Goal: Information Seeking & Learning: Check status

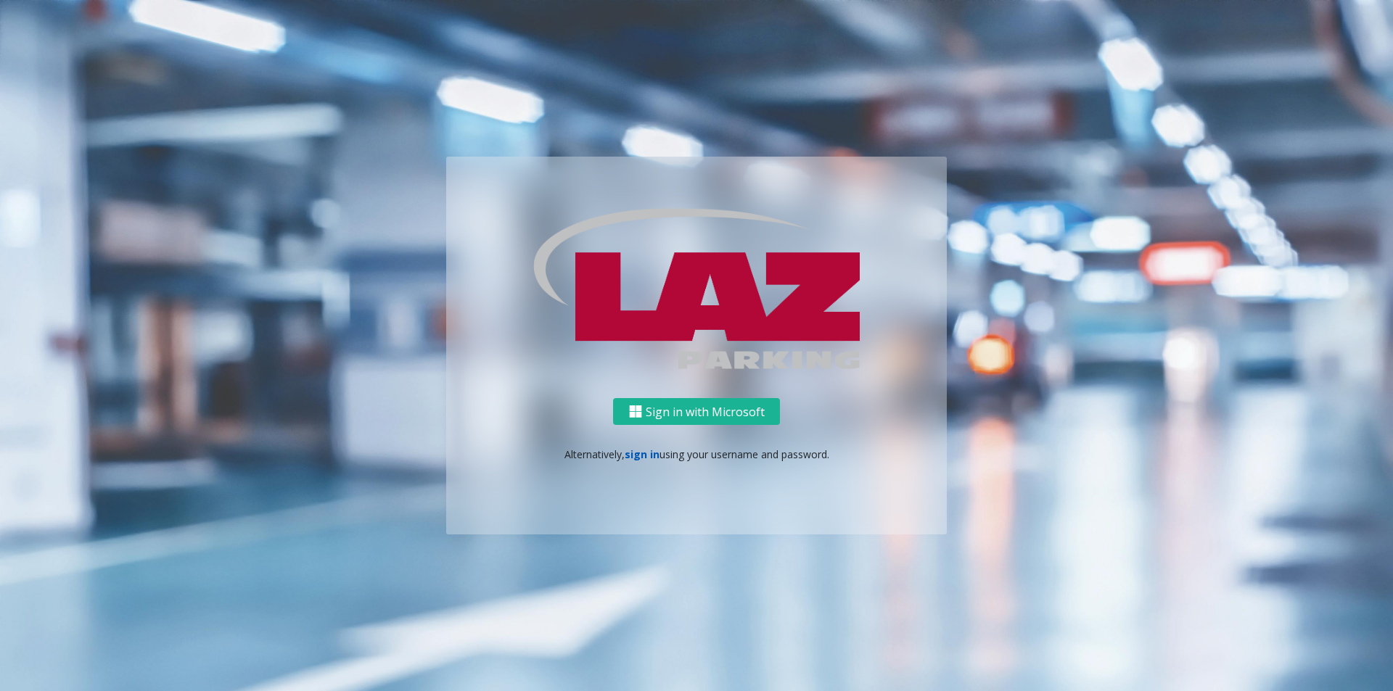
click at [638, 453] on link "sign in" at bounding box center [642, 455] width 35 height 14
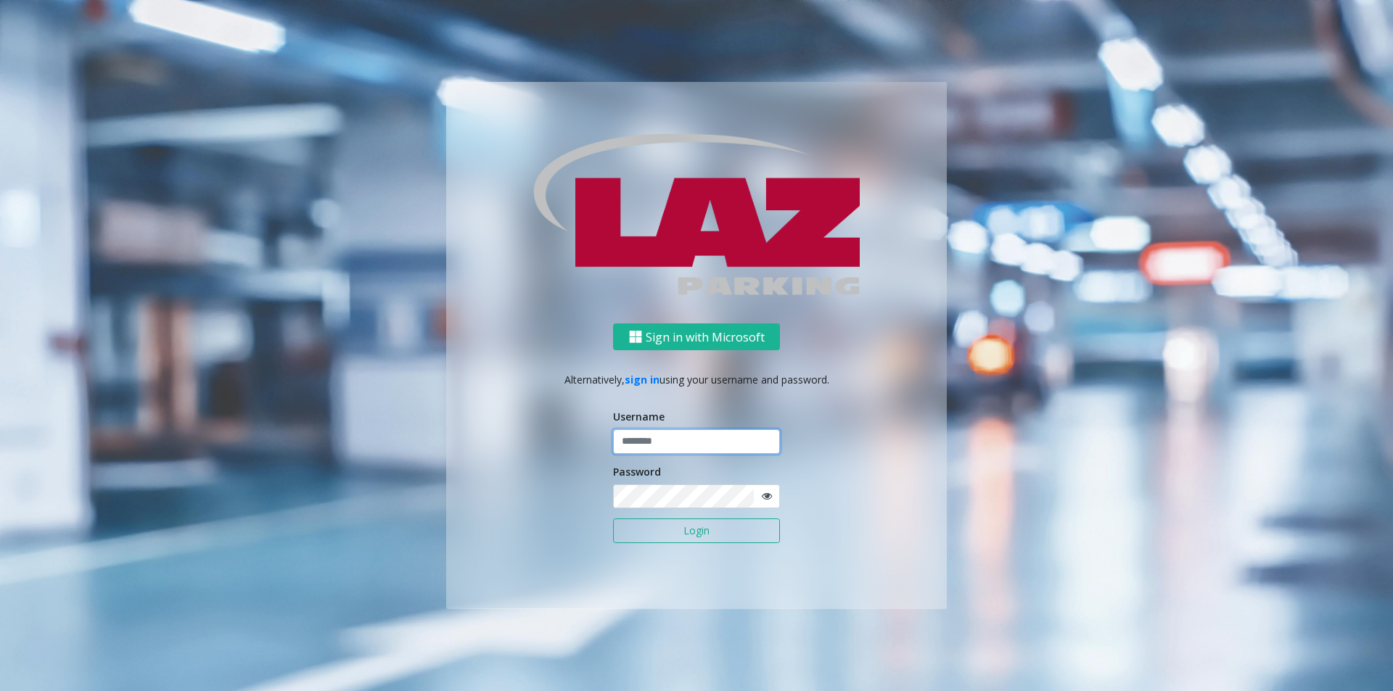
click at [640, 438] on input "text" at bounding box center [696, 441] width 167 height 25
type input "********"
click at [757, 536] on button "Login" at bounding box center [696, 531] width 167 height 25
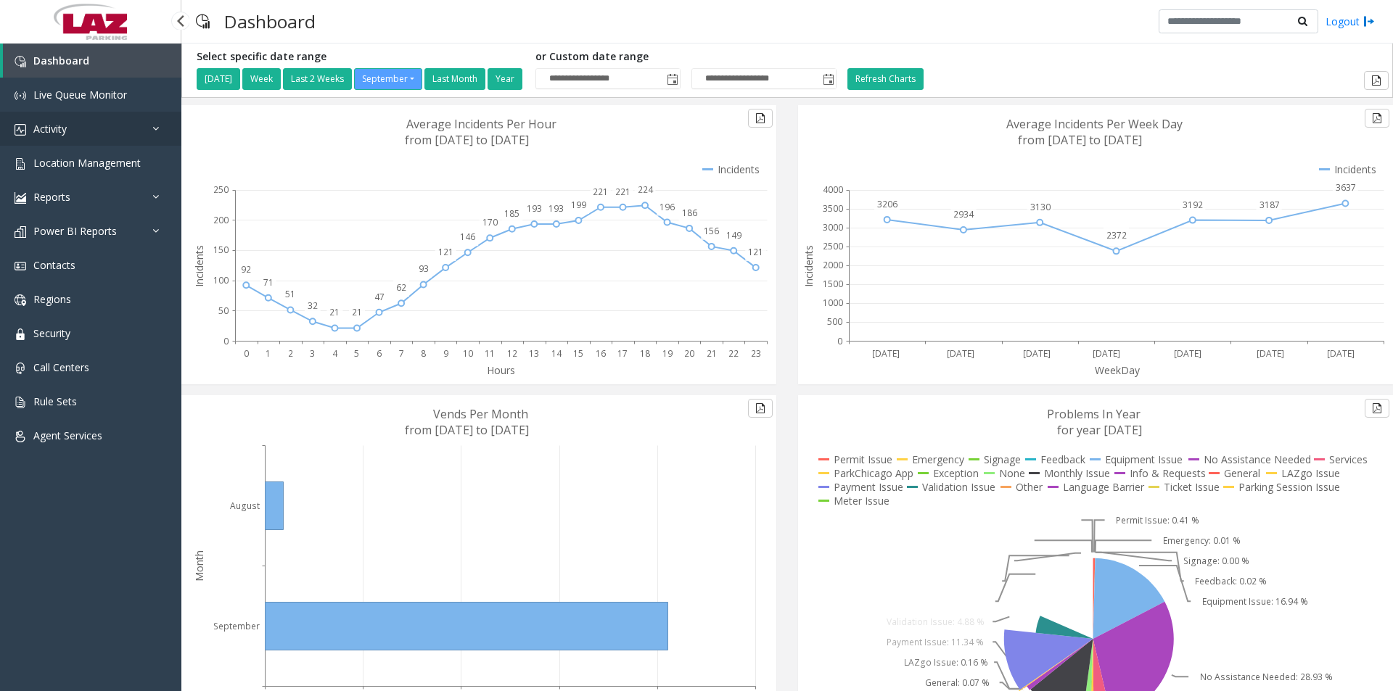
click at [78, 123] on link "Activity" at bounding box center [90, 129] width 181 height 34
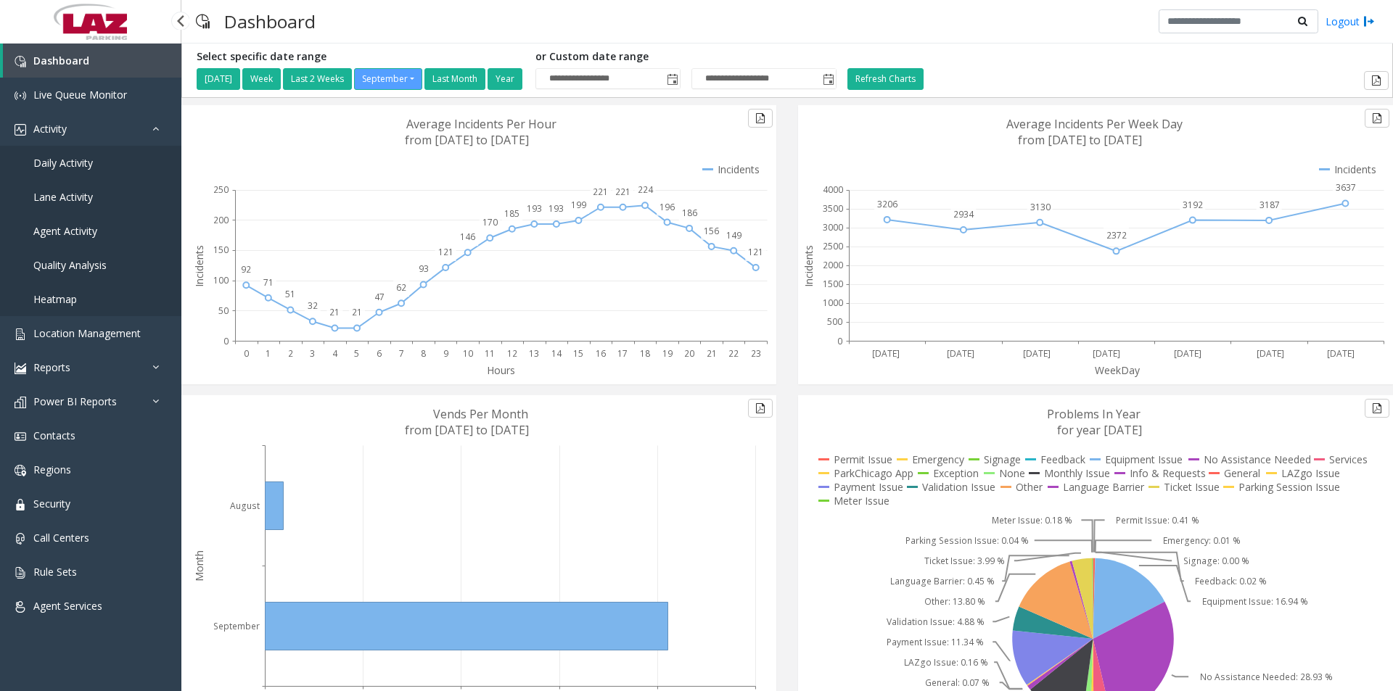
click at [80, 162] on span "Daily Activity" at bounding box center [62, 163] width 59 height 14
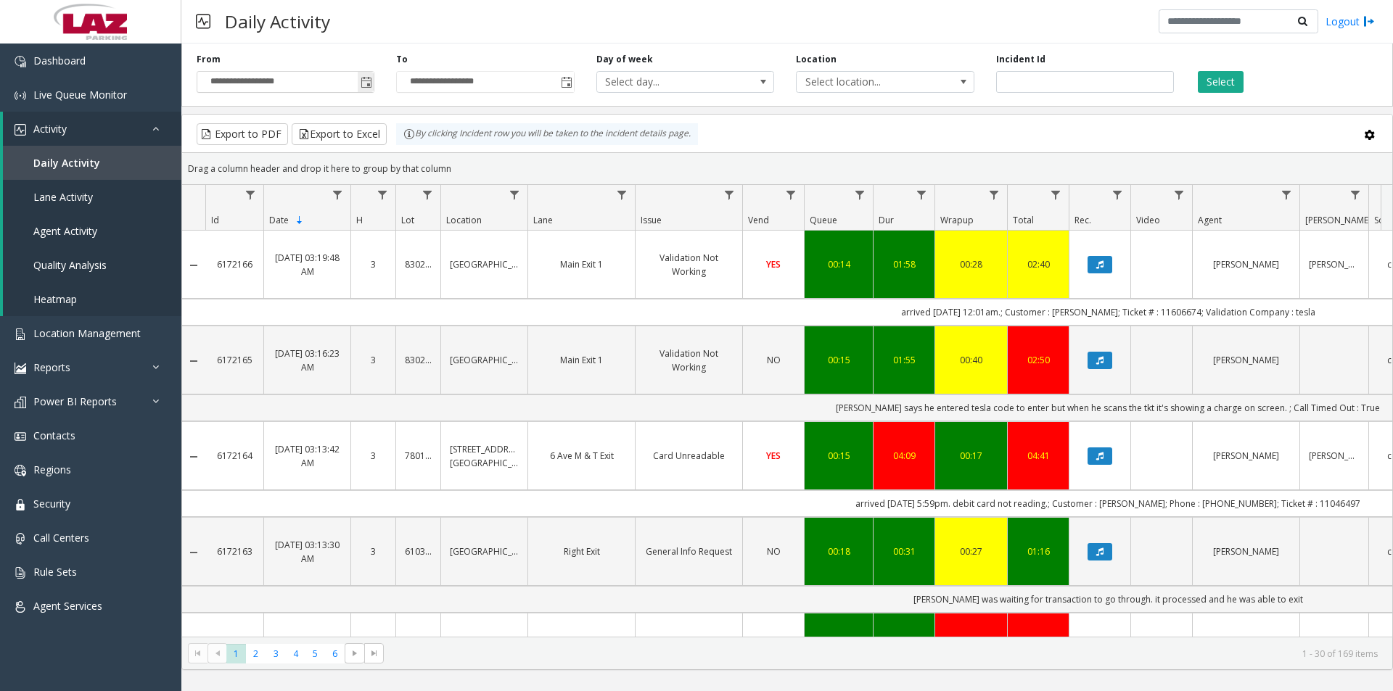
click at [366, 87] on span "Toggle popup" at bounding box center [366, 83] width 12 height 12
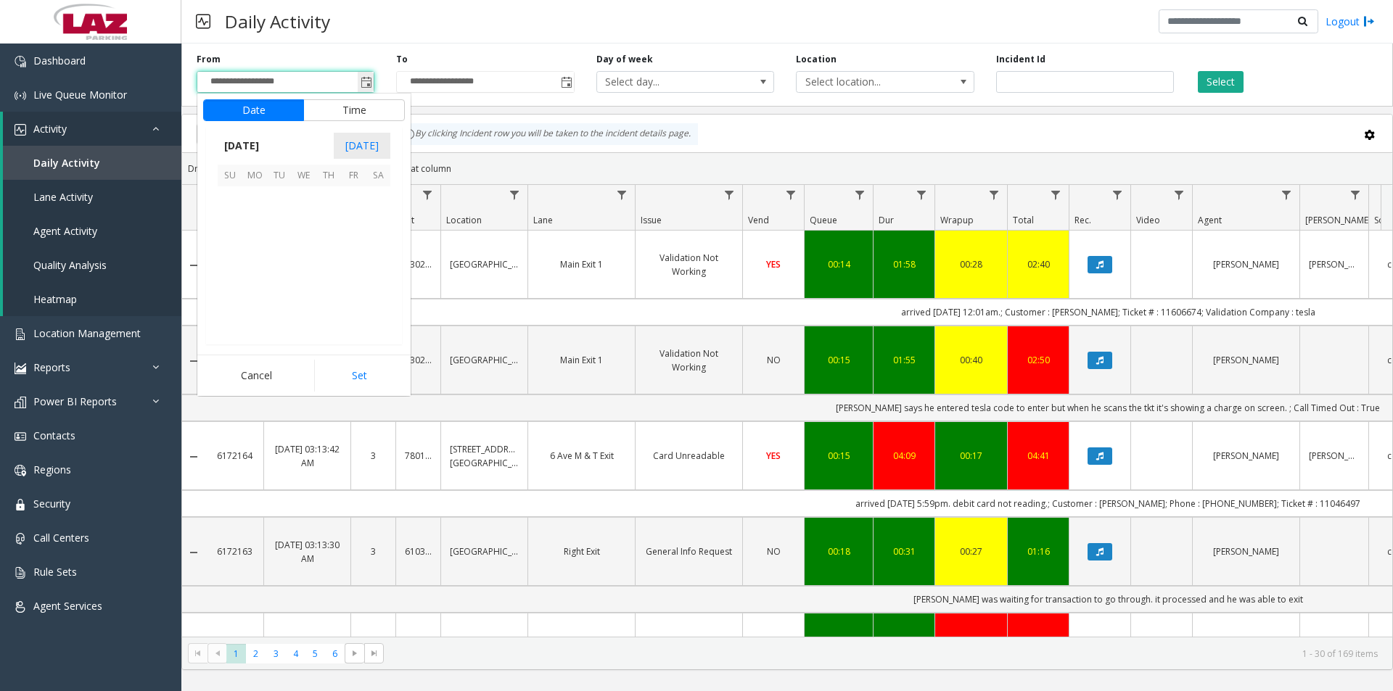
scroll to position [260326, 0]
click at [265, 142] on span "[DATE]" at bounding box center [242, 146] width 48 height 22
click at [337, 218] on span "Aug" at bounding box center [338, 211] width 35 height 35
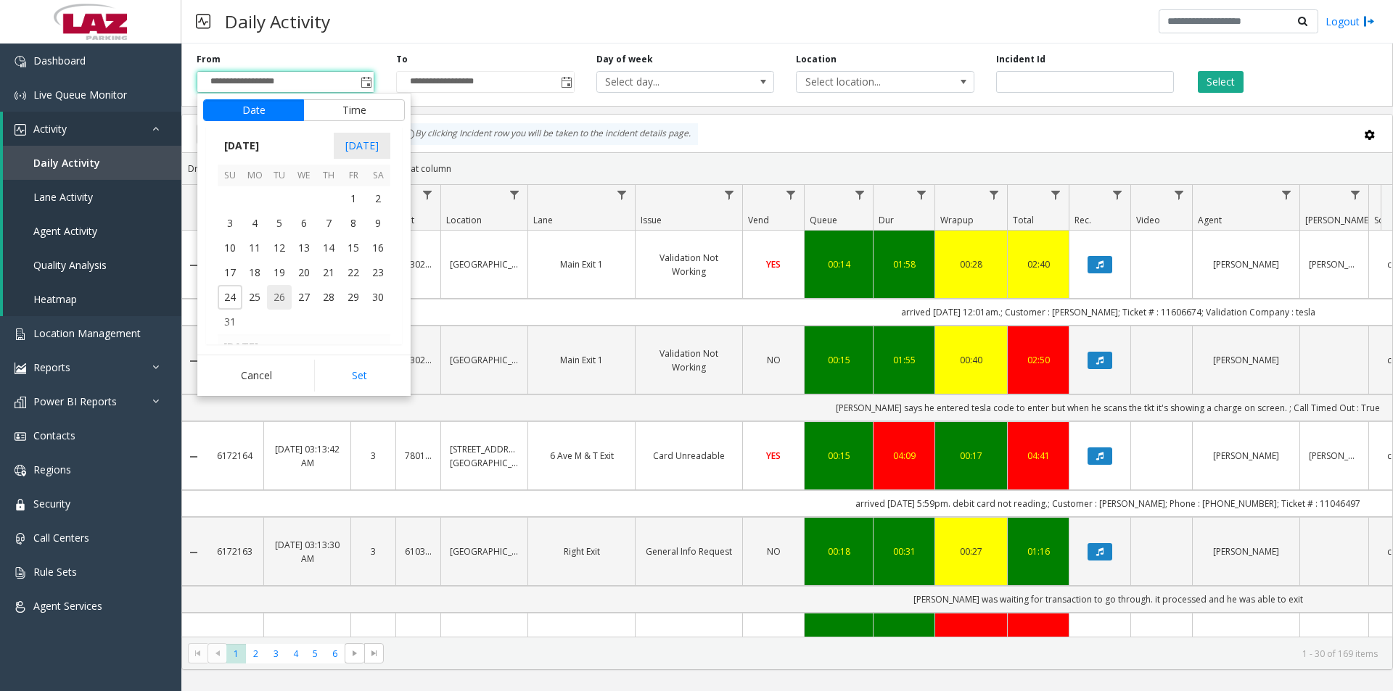
click at [280, 296] on span "26" at bounding box center [279, 297] width 25 height 25
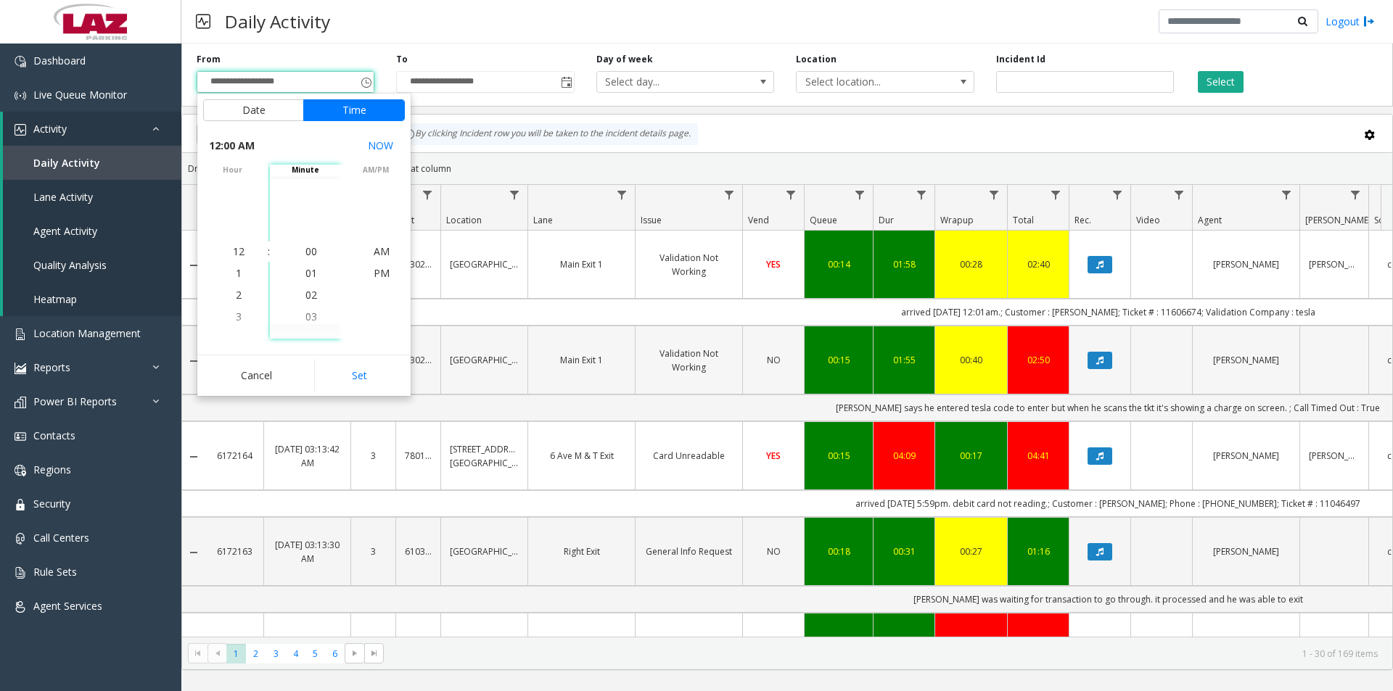
click at [364, 371] on button "Set" at bounding box center [359, 376] width 91 height 32
type input "**********"
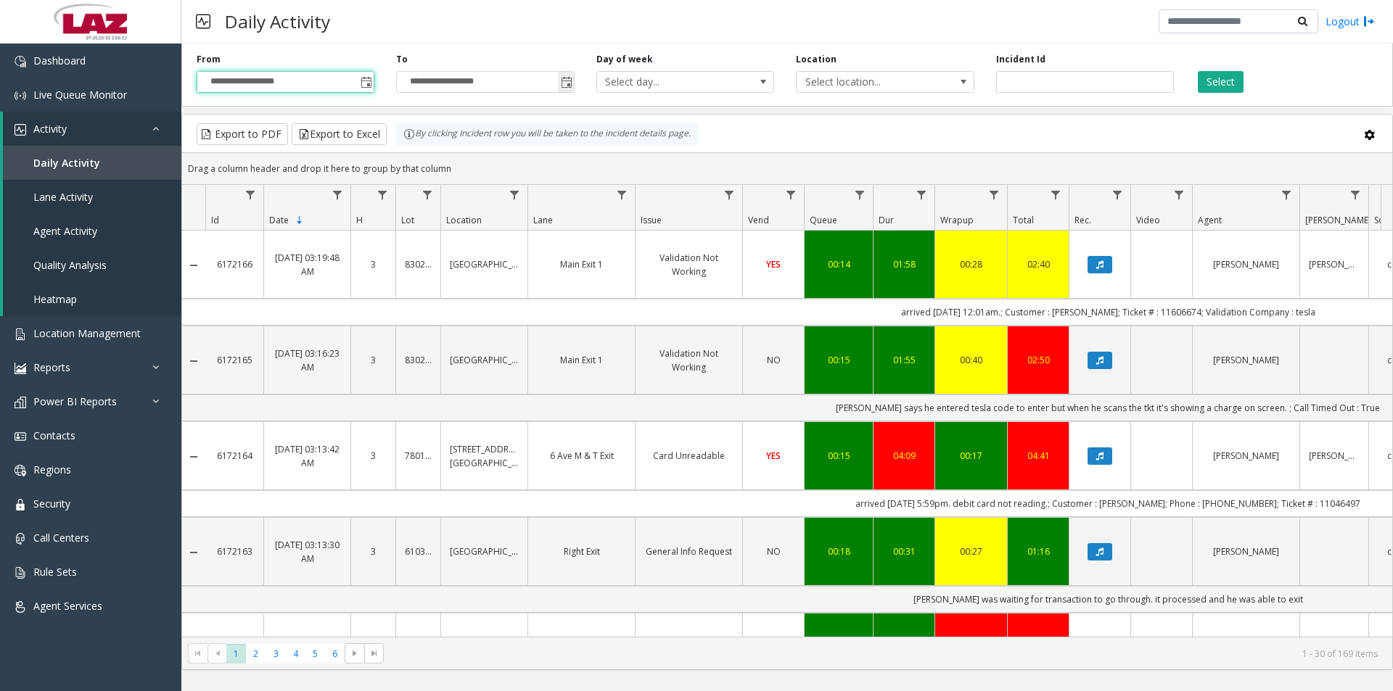
click at [566, 80] on span "Toggle popup" at bounding box center [567, 83] width 12 height 12
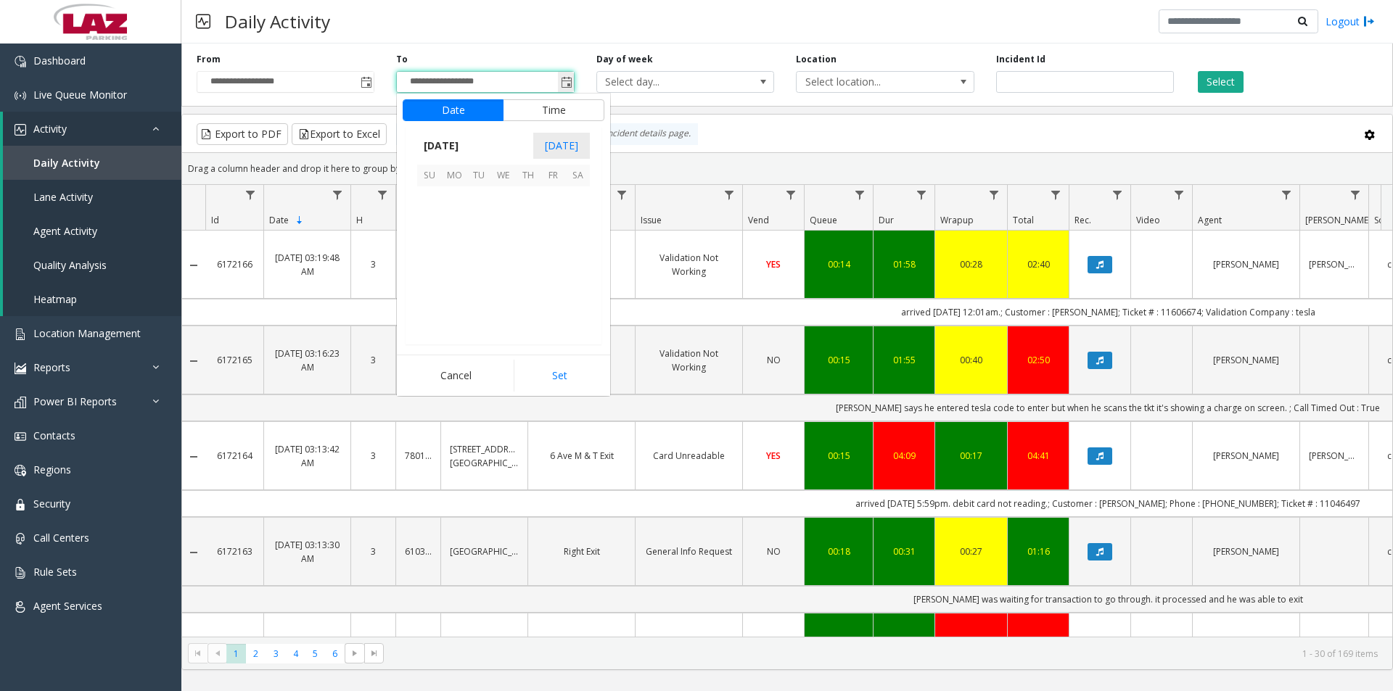
scroll to position [22, 0]
click at [465, 147] on span "[DATE]" at bounding box center [441, 146] width 48 height 22
click at [533, 213] on span "Aug" at bounding box center [538, 211] width 35 height 35
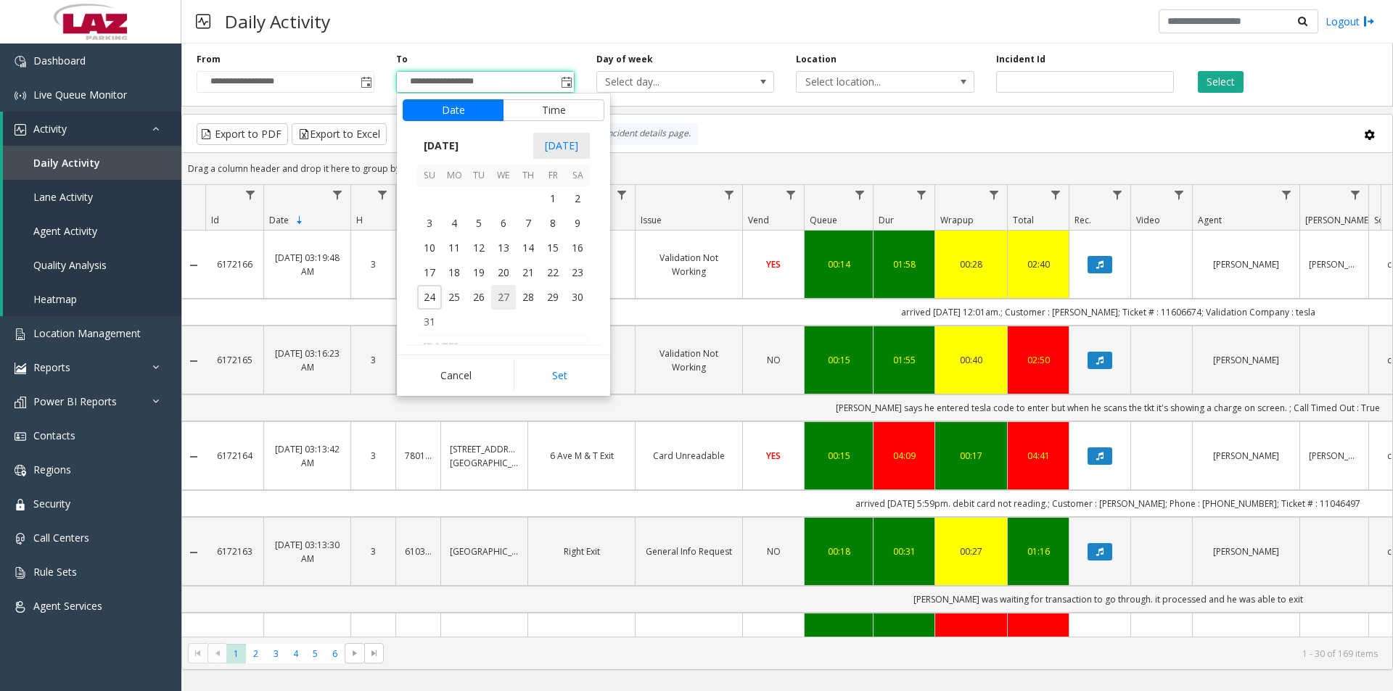
click at [504, 297] on span "27" at bounding box center [503, 297] width 25 height 25
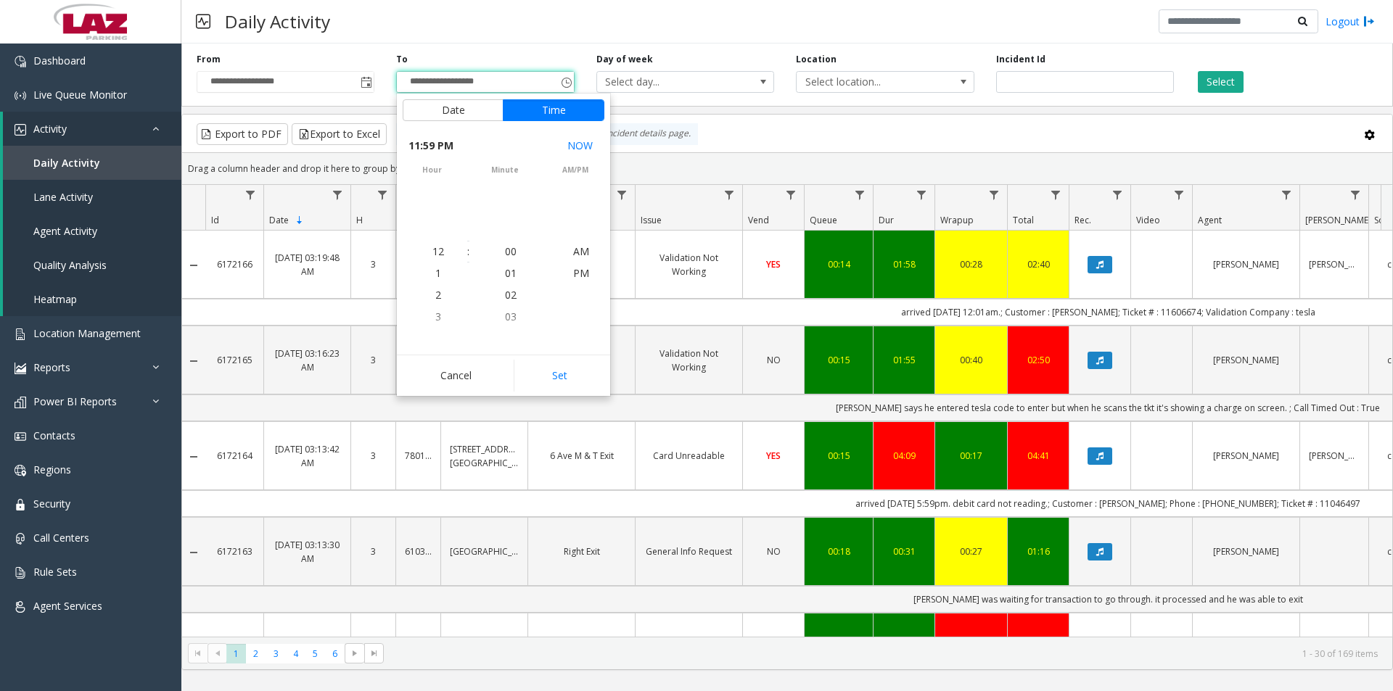
scroll to position [22, 0]
click at [548, 371] on button "Set" at bounding box center [559, 376] width 91 height 32
type input "**********"
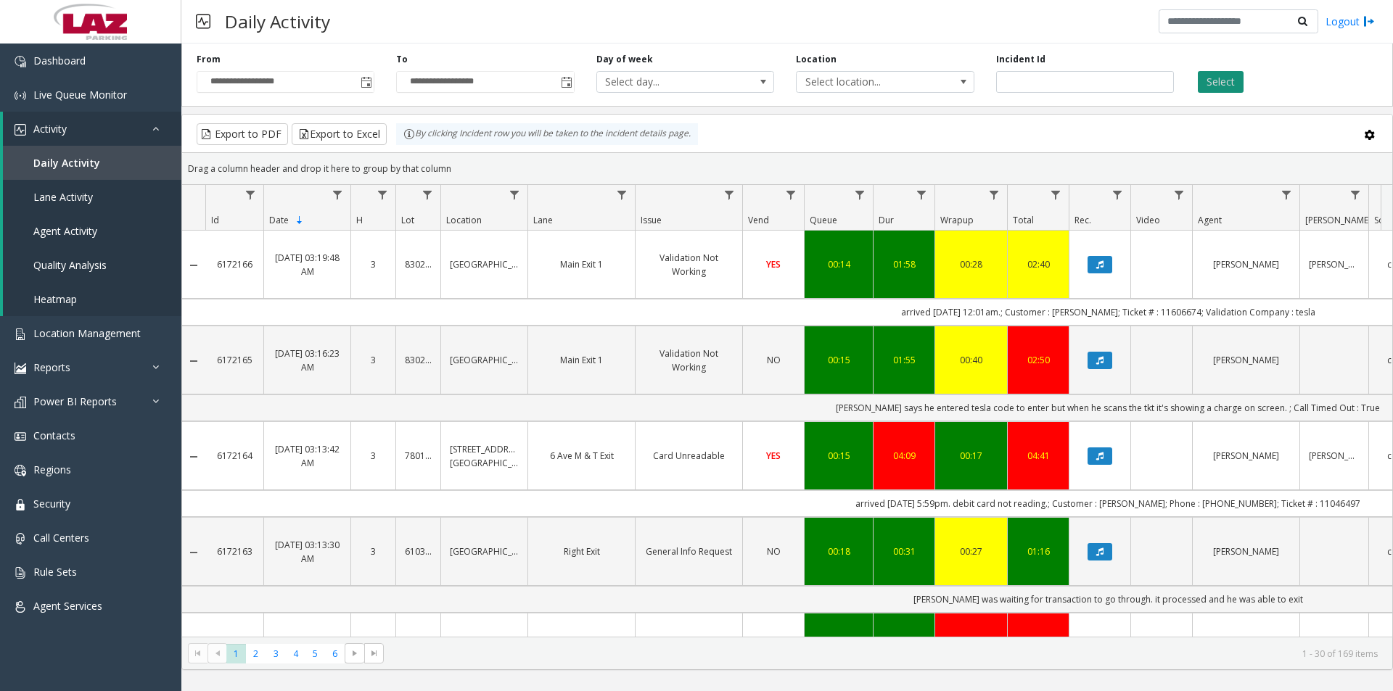
click at [1218, 83] on button "Select" at bounding box center [1221, 82] width 46 height 22
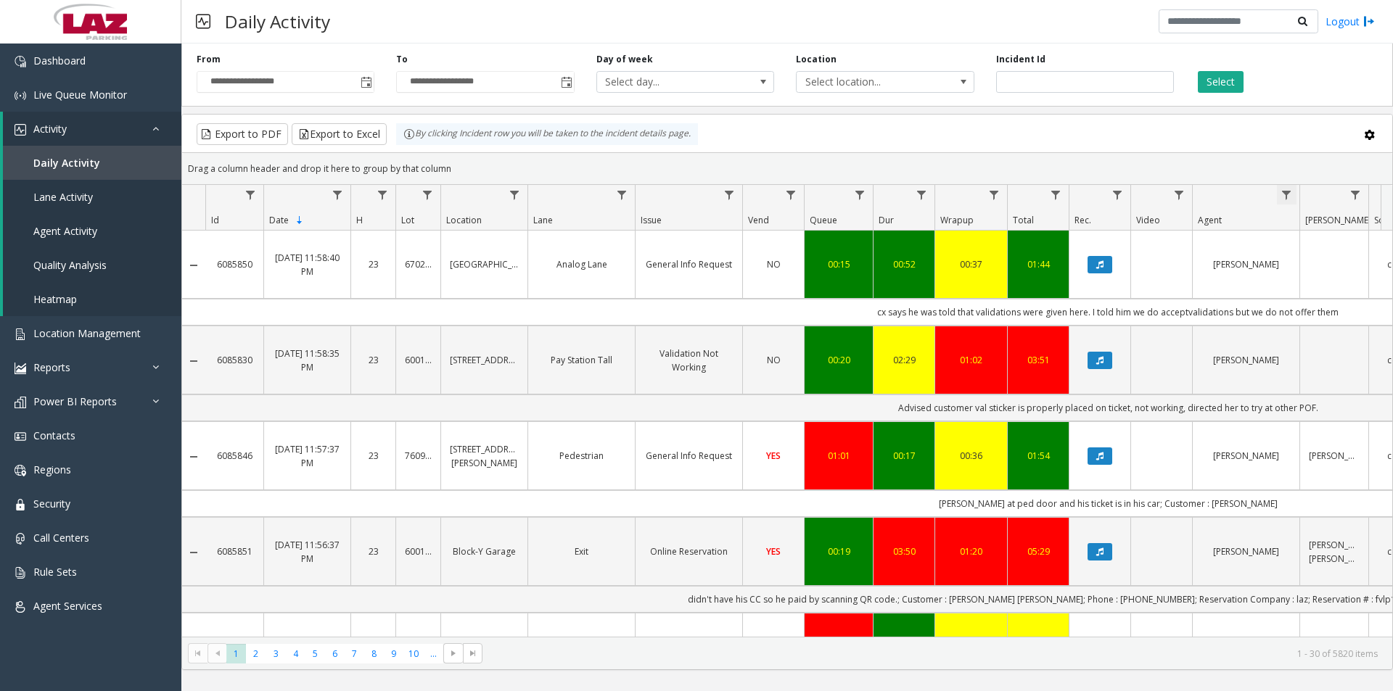
click at [1286, 195] on span "Data table" at bounding box center [1286, 195] width 12 height 12
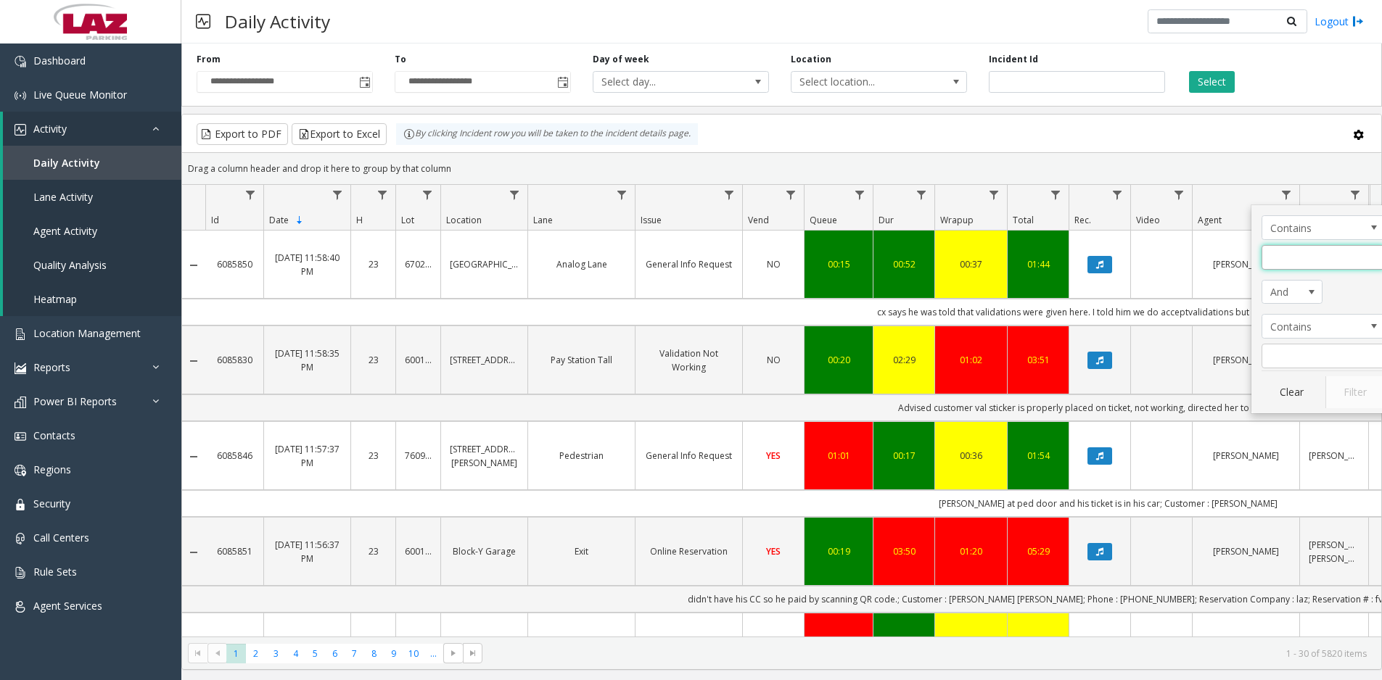
click at [1309, 255] on input "Agent Filter" at bounding box center [1322, 257] width 123 height 25
type input "*****"
click at [1356, 390] on button "Filter" at bounding box center [1354, 392] width 59 height 32
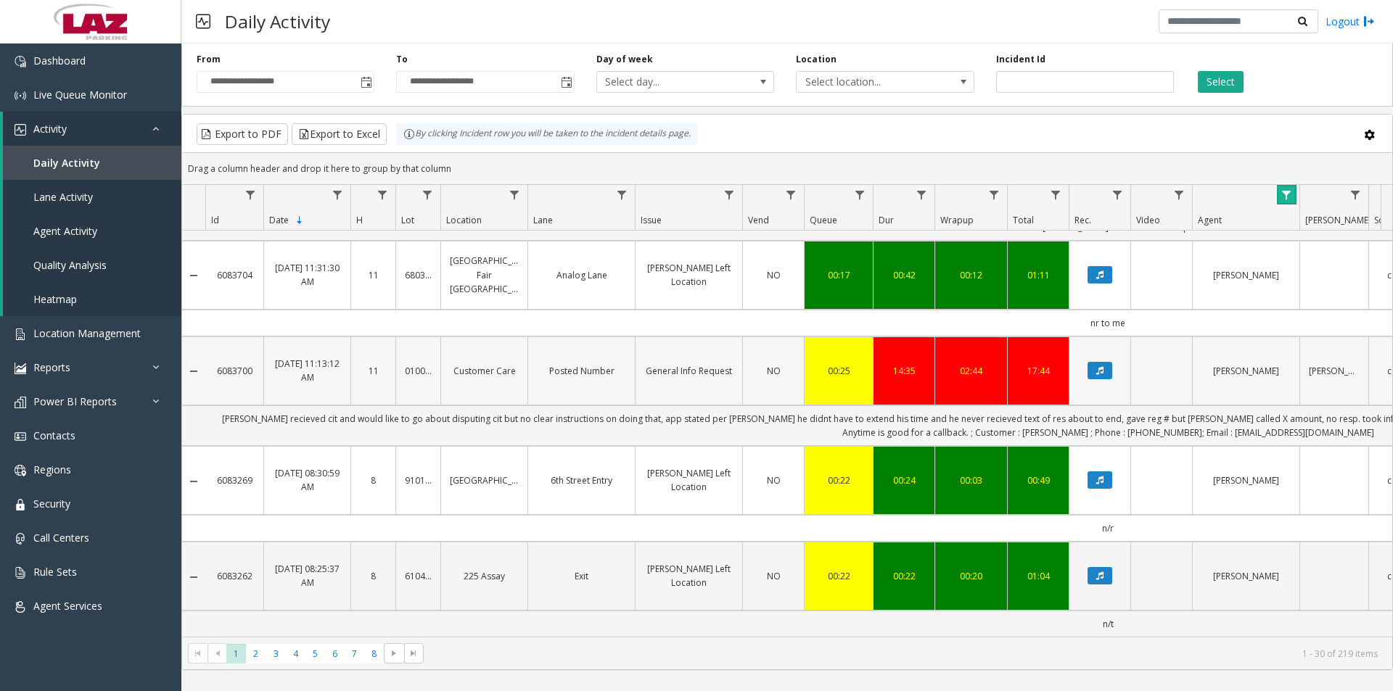
scroll to position [2490, 0]
click at [511, 194] on span "Data table" at bounding box center [514, 195] width 12 height 12
click at [551, 253] on input "Location Filter" at bounding box center [577, 257] width 123 height 25
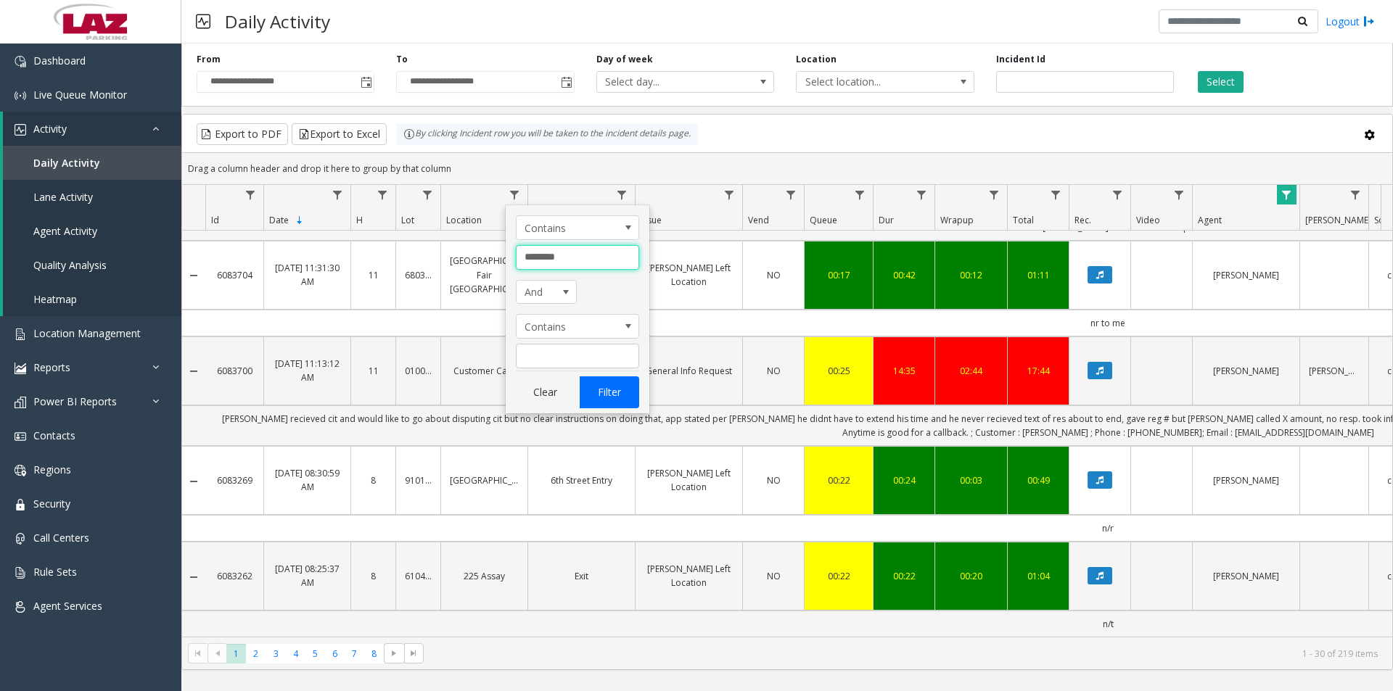
type input "********"
click at [608, 403] on button "Filter" at bounding box center [609, 392] width 59 height 32
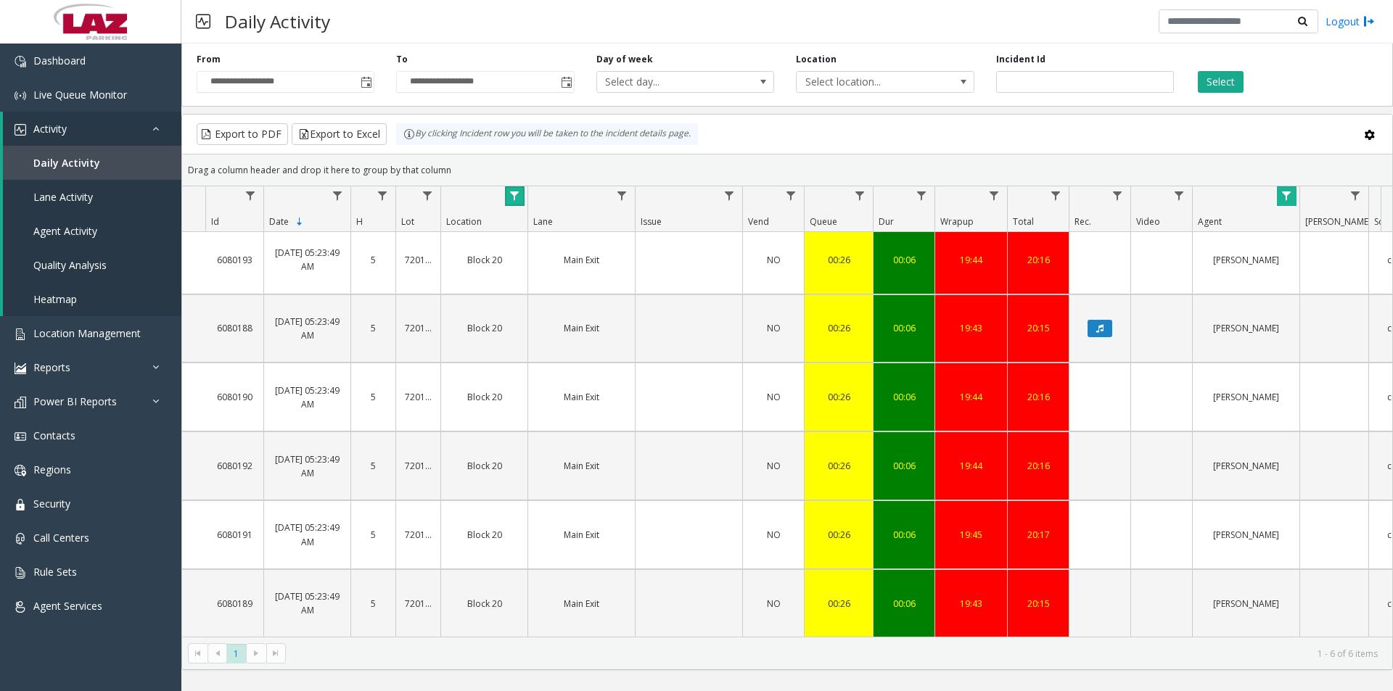
scroll to position [17, 0]
click at [249, 221] on th "Id" at bounding box center [234, 209] width 58 height 46
click at [218, 223] on span "Id" at bounding box center [215, 221] width 8 height 12
click at [300, 218] on span "Sortable" at bounding box center [300, 221] width 12 height 12
click at [227, 218] on span "Sortable" at bounding box center [230, 222] width 12 height 12
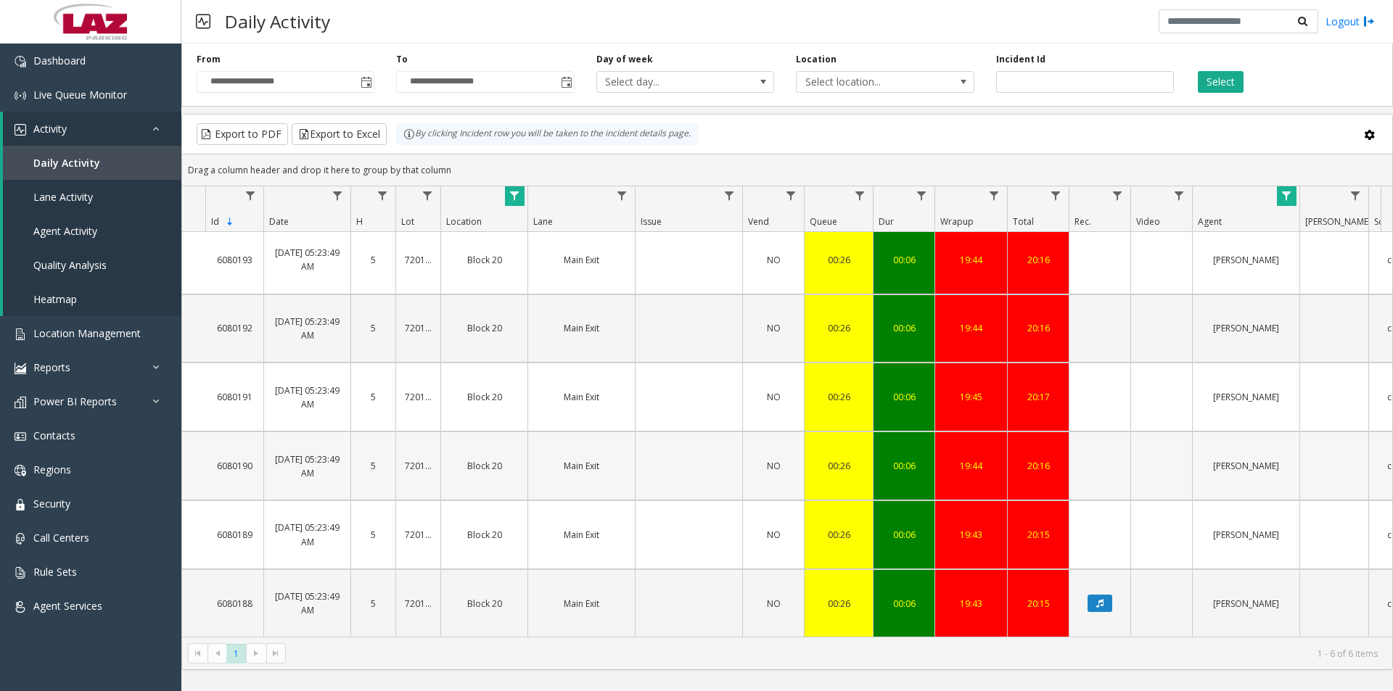
scroll to position [17, 0]
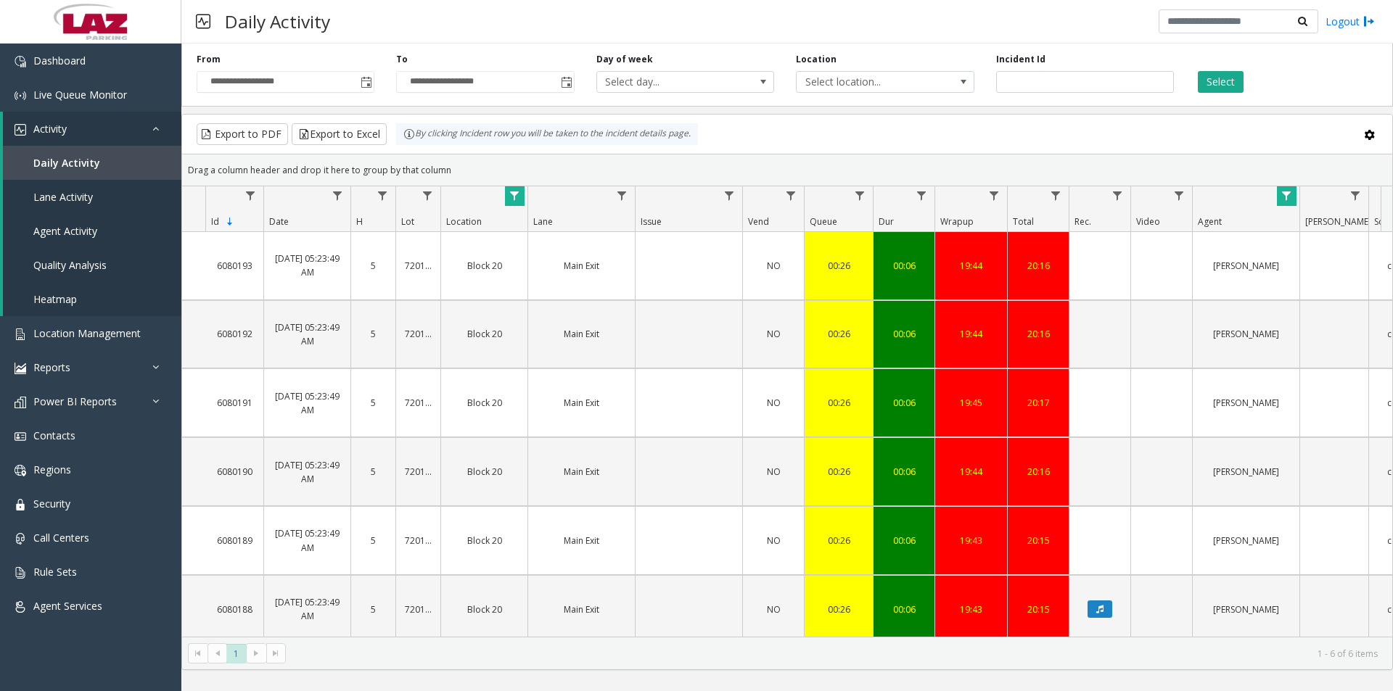
click at [514, 194] on span "Data table" at bounding box center [514, 196] width 12 height 12
click at [556, 387] on button "Clear" at bounding box center [545, 392] width 59 height 32
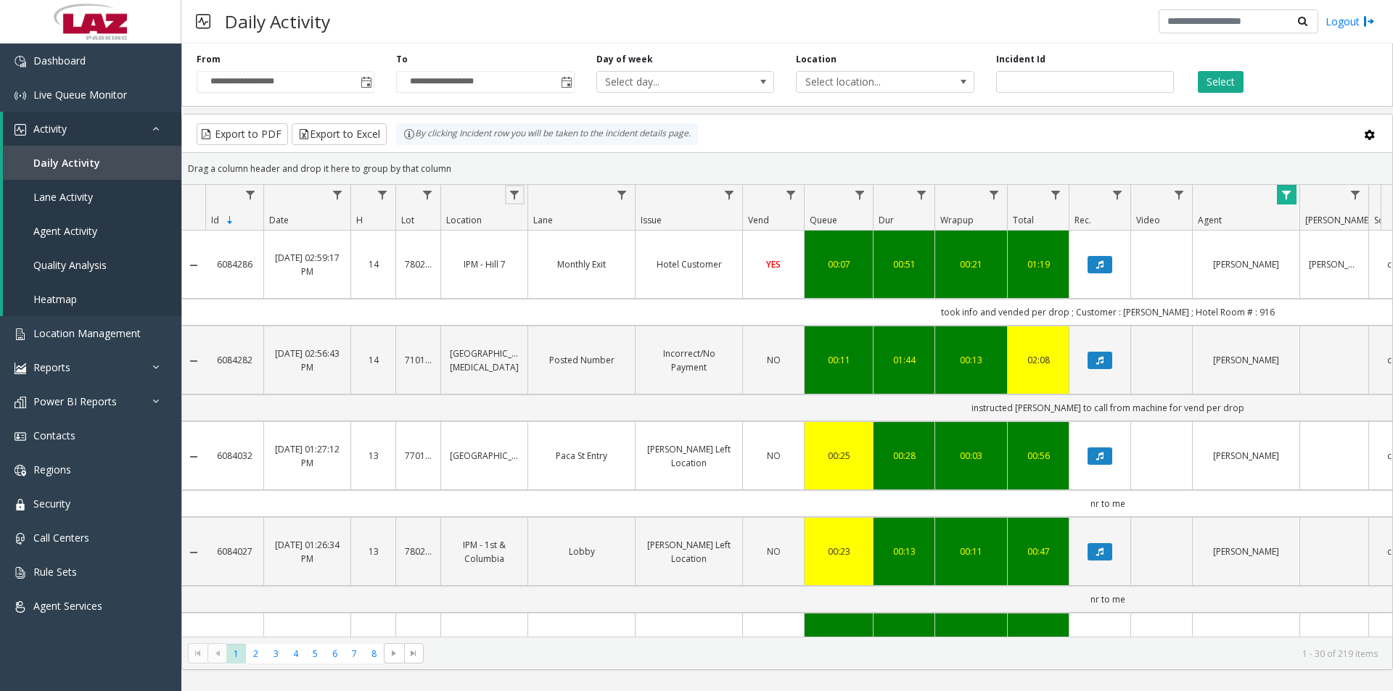
click at [1284, 193] on span "Data table" at bounding box center [1286, 195] width 12 height 12
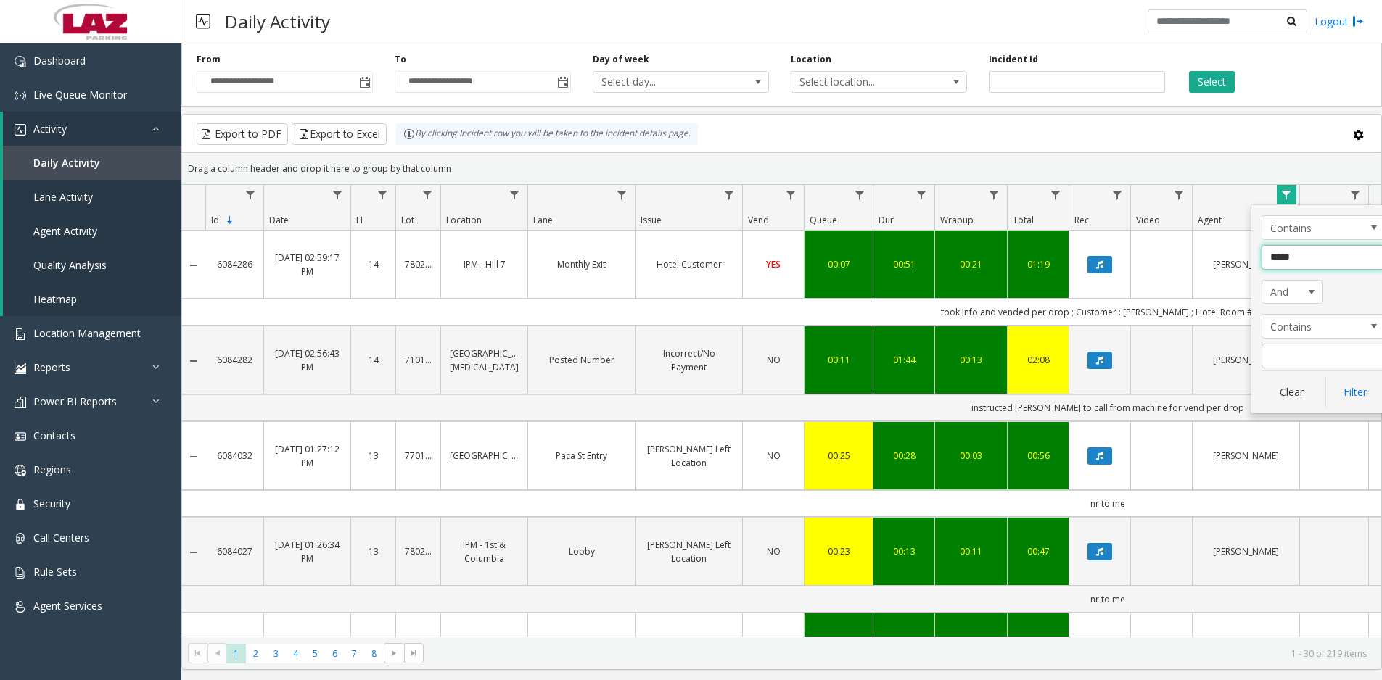
click at [1311, 260] on input "*****" at bounding box center [1322, 257] width 123 height 25
type input "**********"
click at [1353, 389] on button "Filter" at bounding box center [1354, 392] width 59 height 32
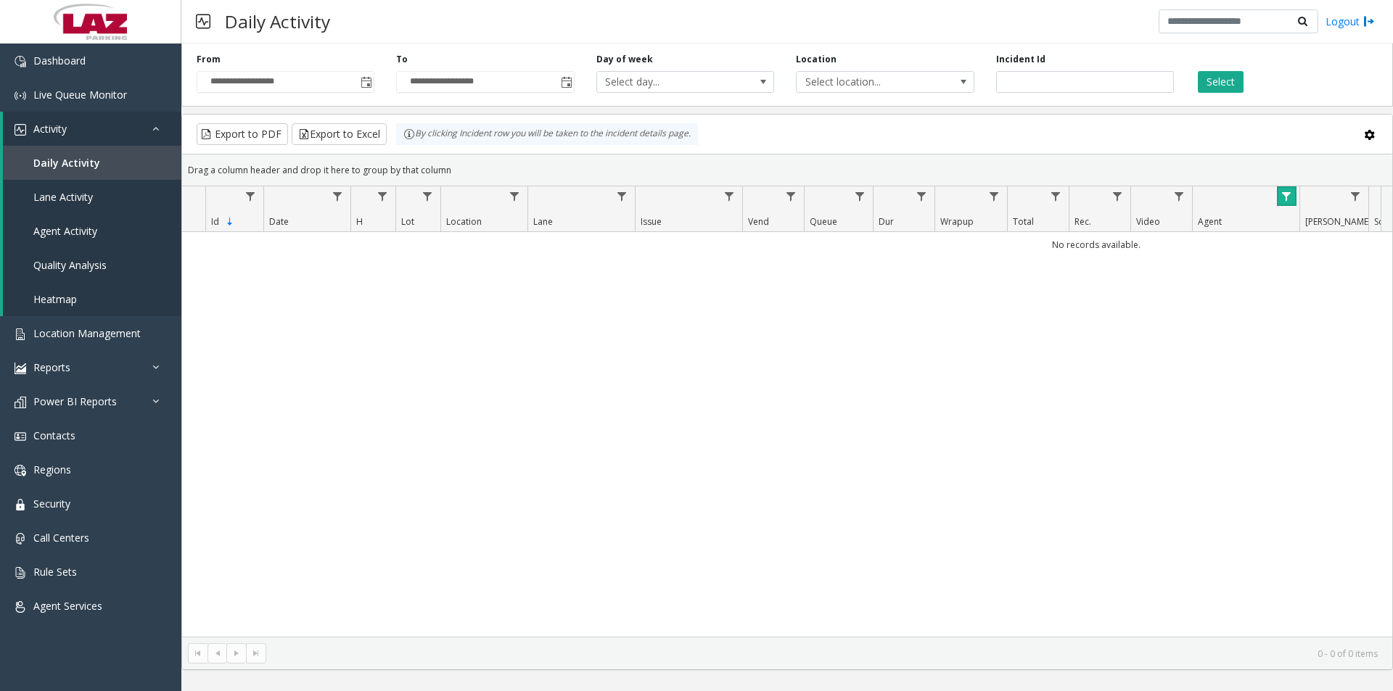
click at [1287, 195] on span "Data table" at bounding box center [1286, 197] width 12 height 12
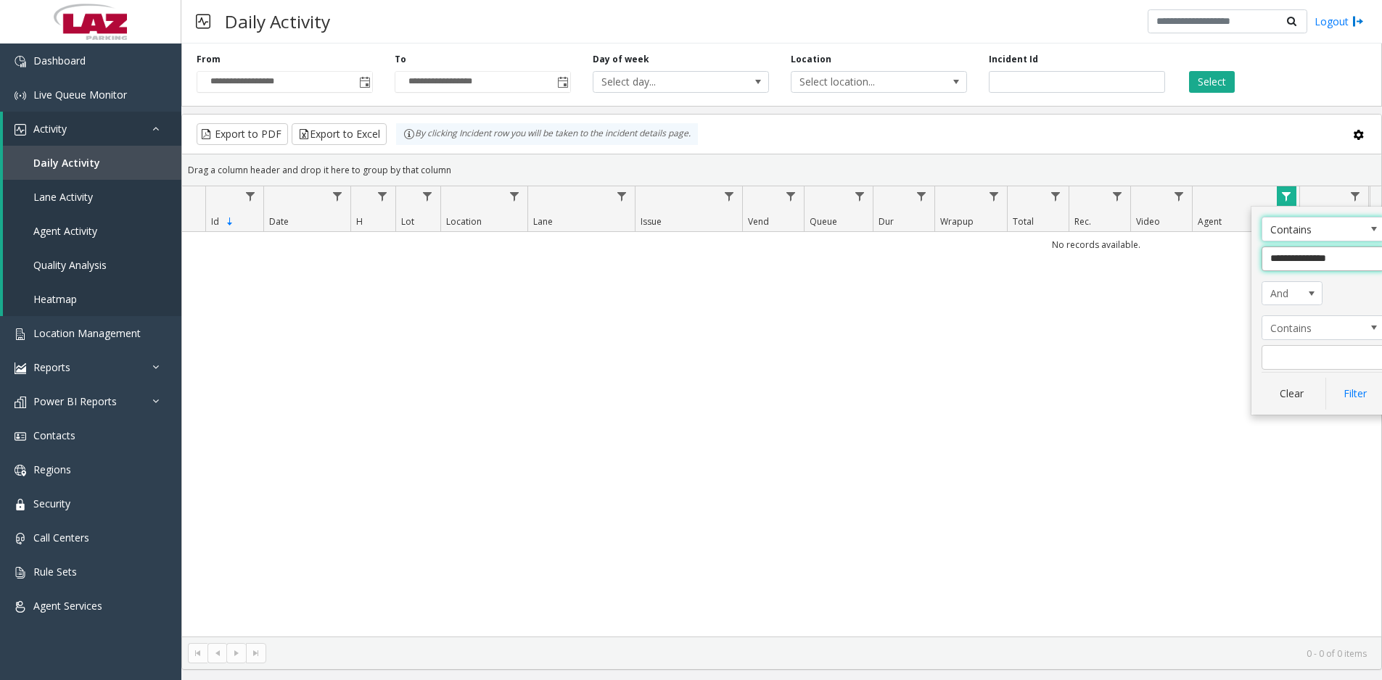
click at [1313, 258] on input "**********" at bounding box center [1322, 259] width 123 height 25
type input "**********"
click at [1359, 402] on button "Filter" at bounding box center [1354, 394] width 59 height 32
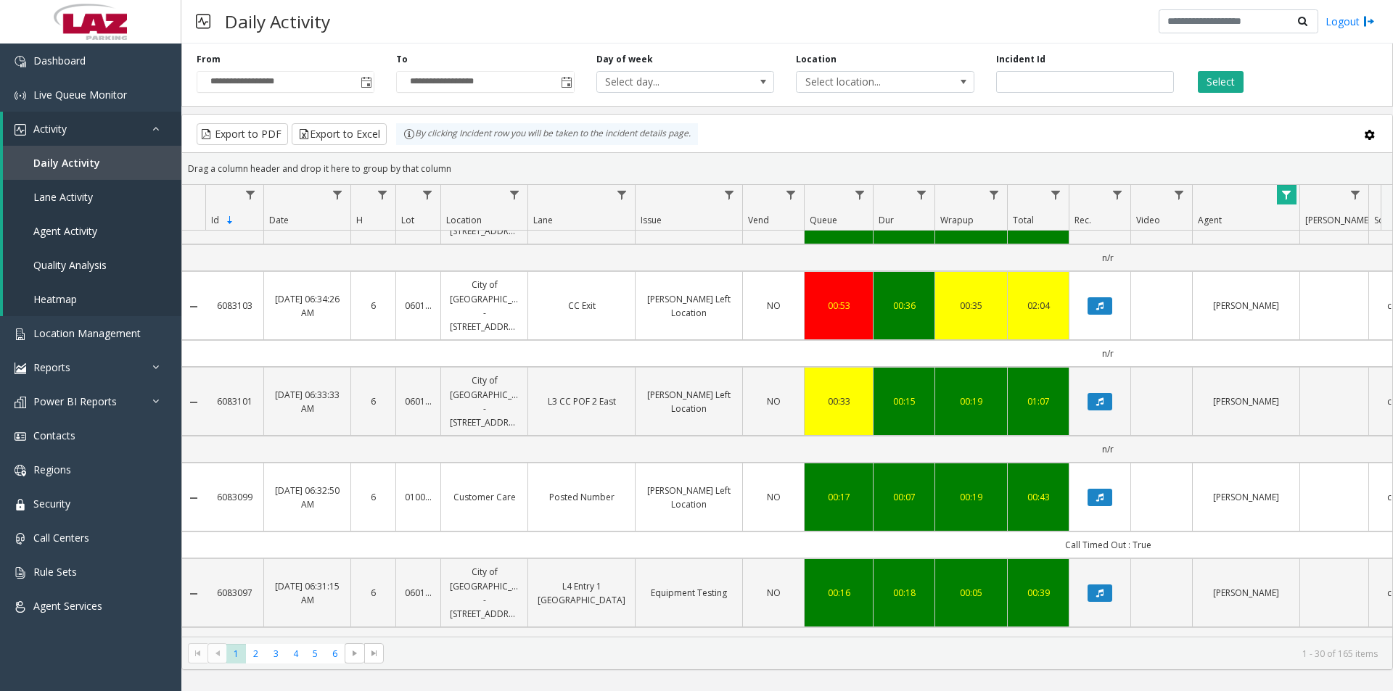
scroll to position [2422, 0]
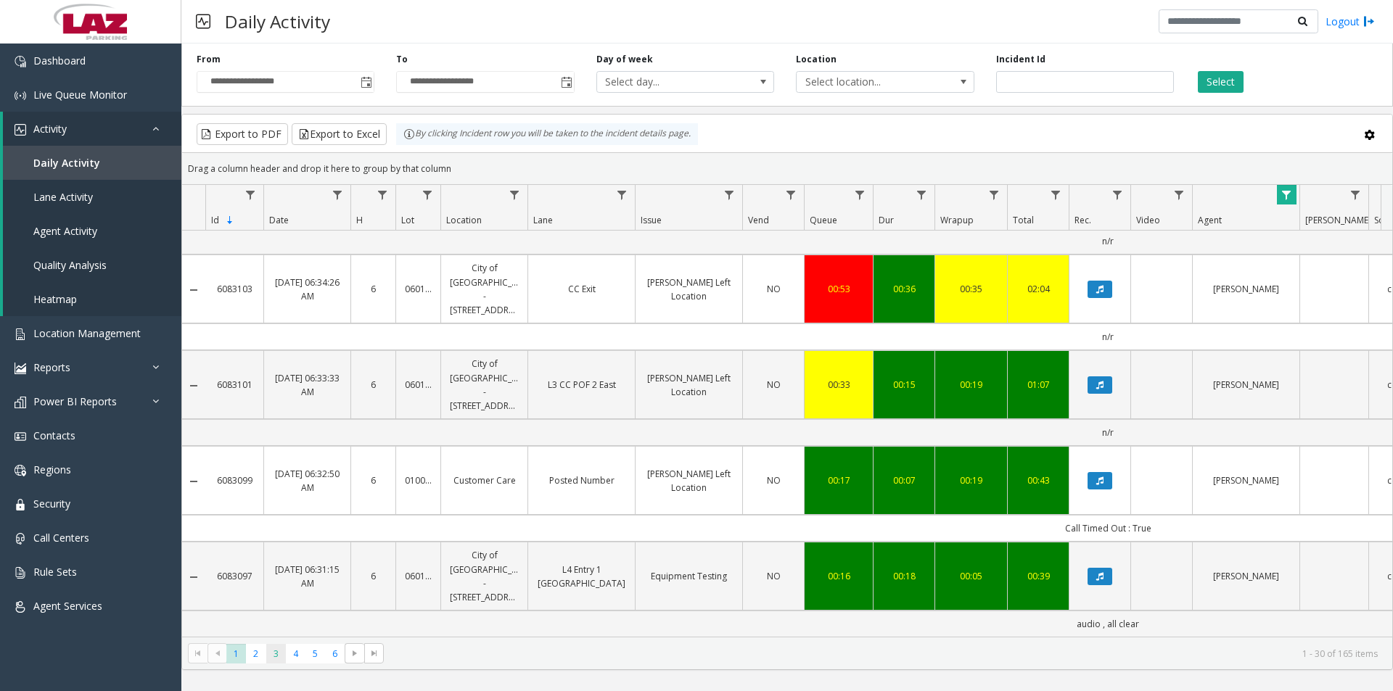
click at [275, 651] on span "3" at bounding box center [276, 654] width 20 height 20
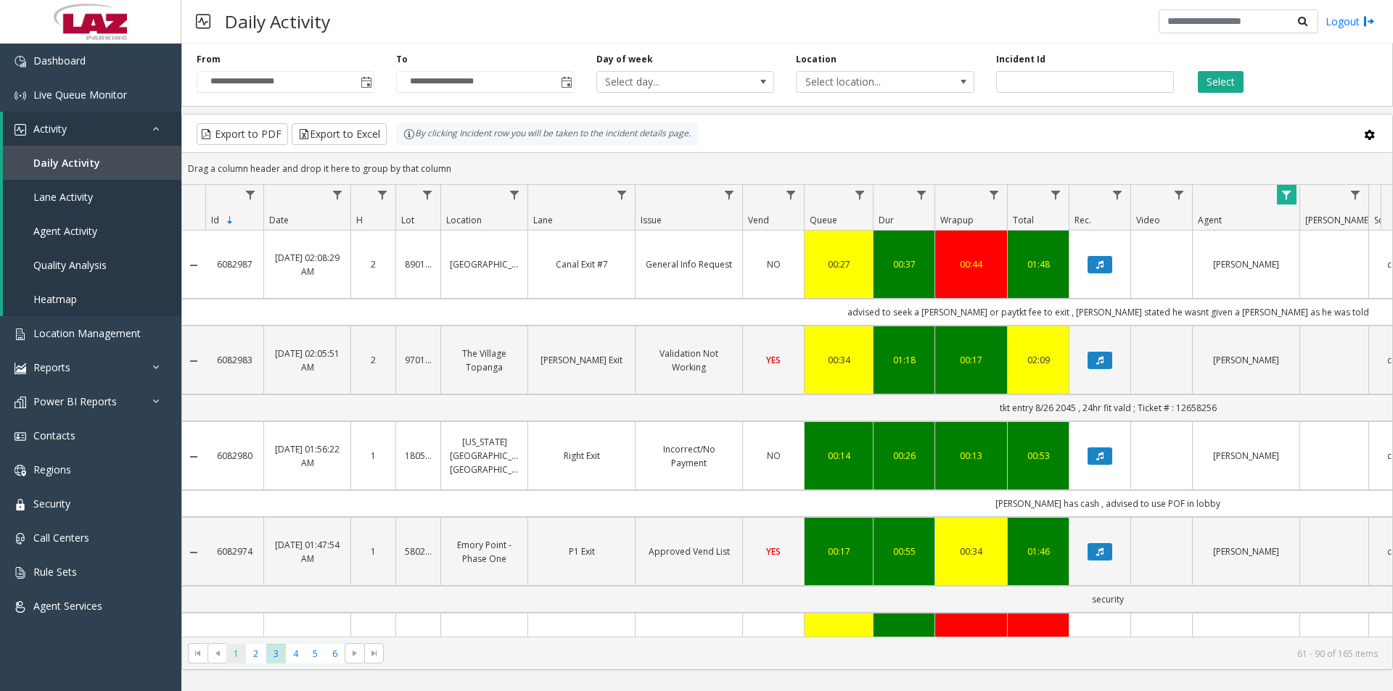
click at [233, 656] on span "1" at bounding box center [236, 654] width 20 height 20
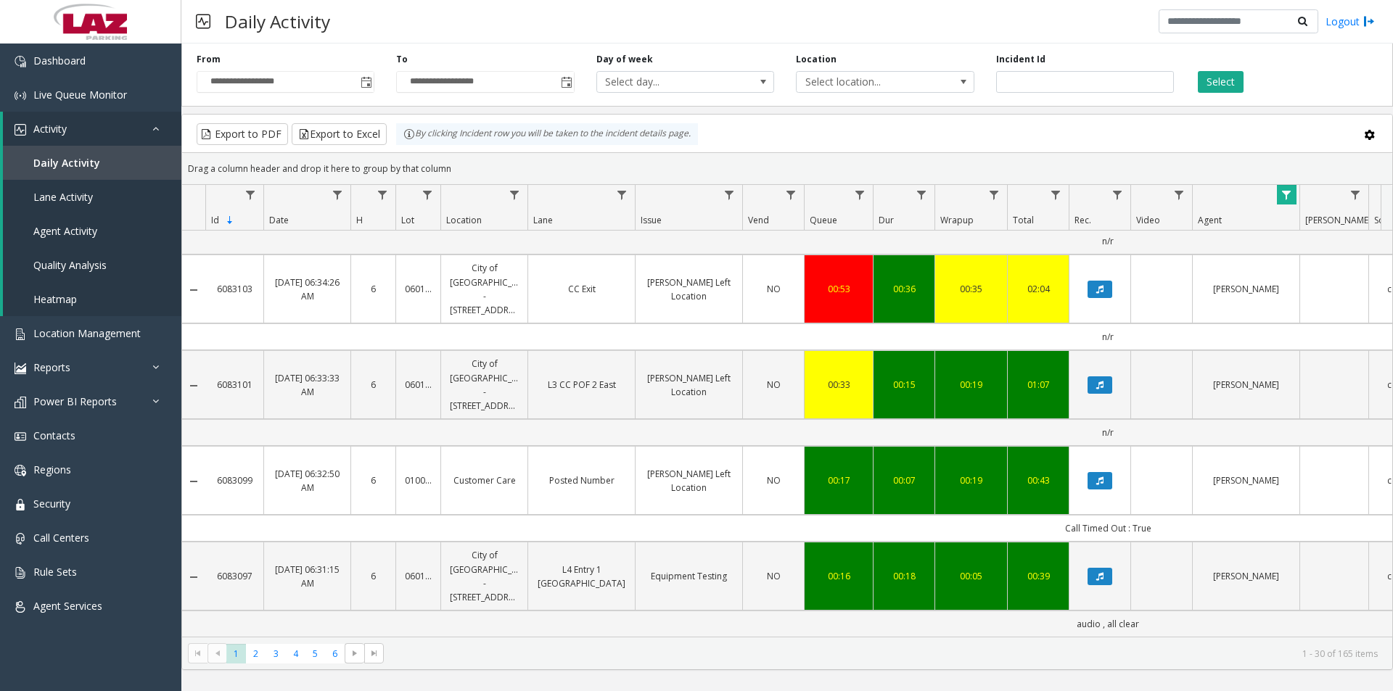
scroll to position [2422, 0]
click at [257, 659] on span "2" at bounding box center [256, 654] width 20 height 20
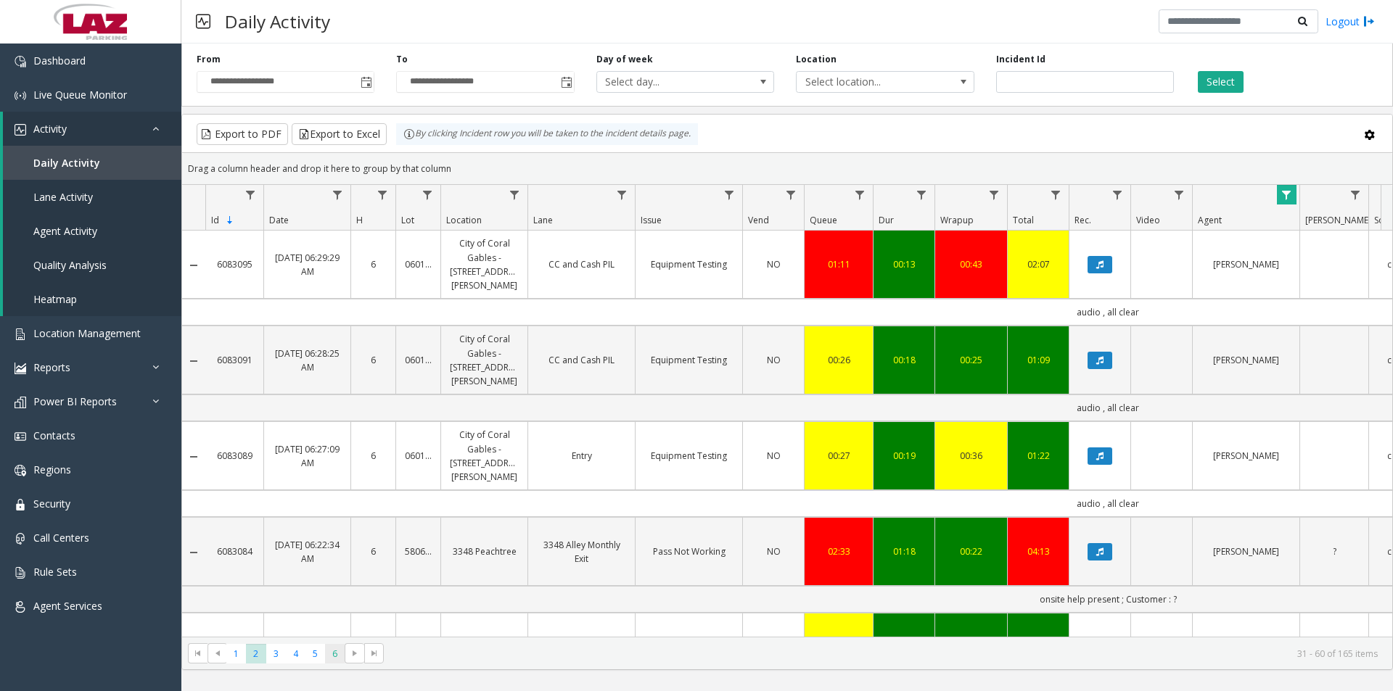
click at [337, 654] on span "6" at bounding box center [335, 654] width 20 height 20
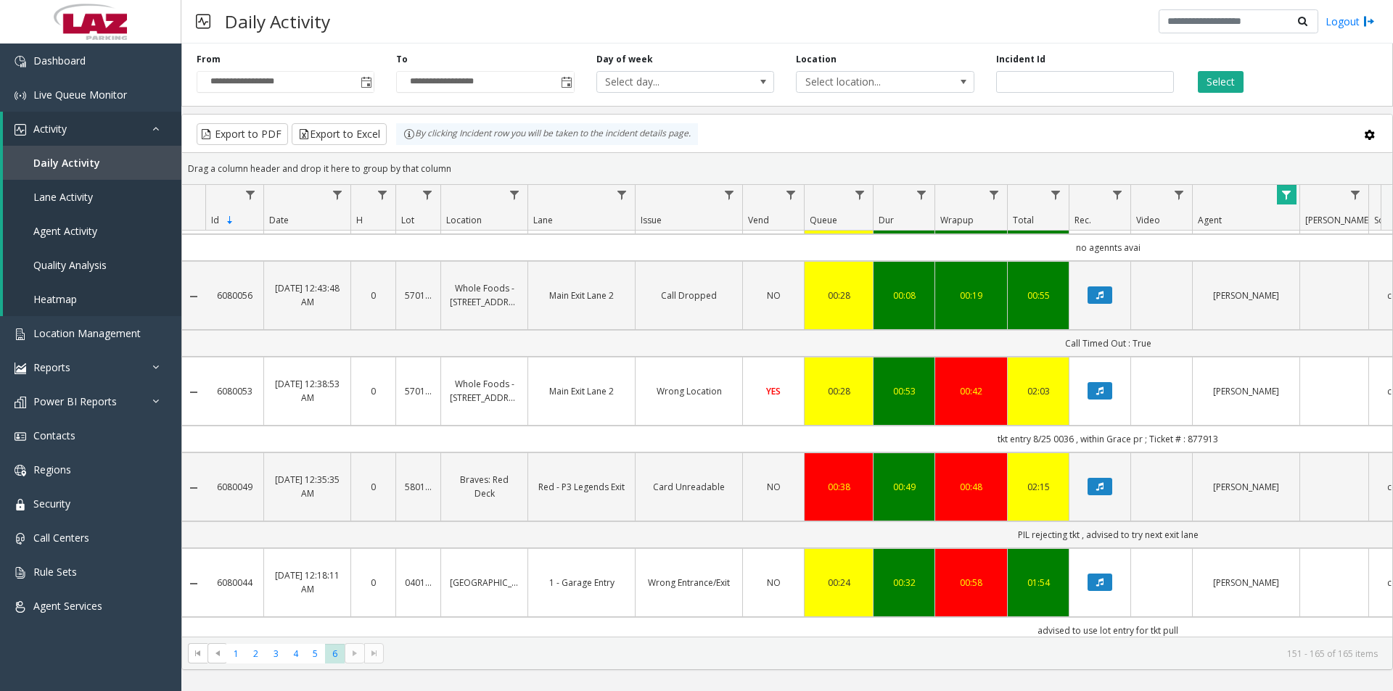
scroll to position [959, 0]
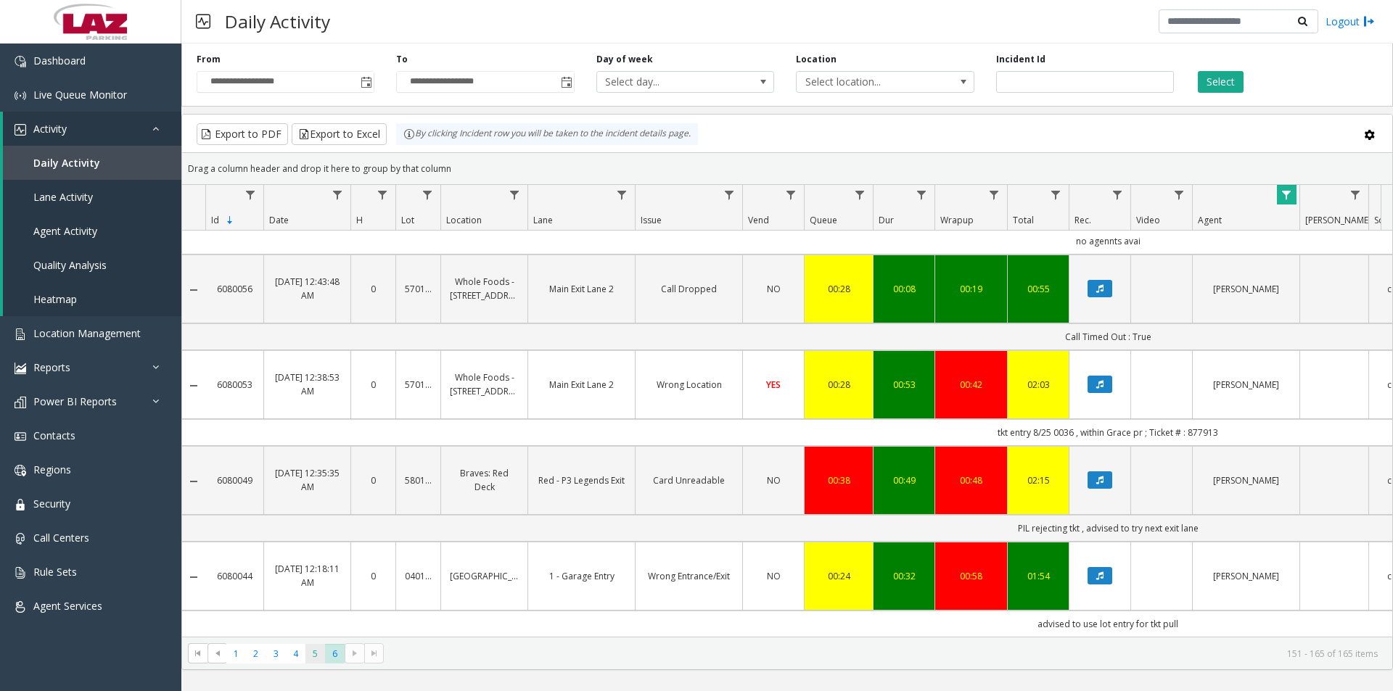
click at [315, 656] on span "5" at bounding box center [315, 654] width 20 height 20
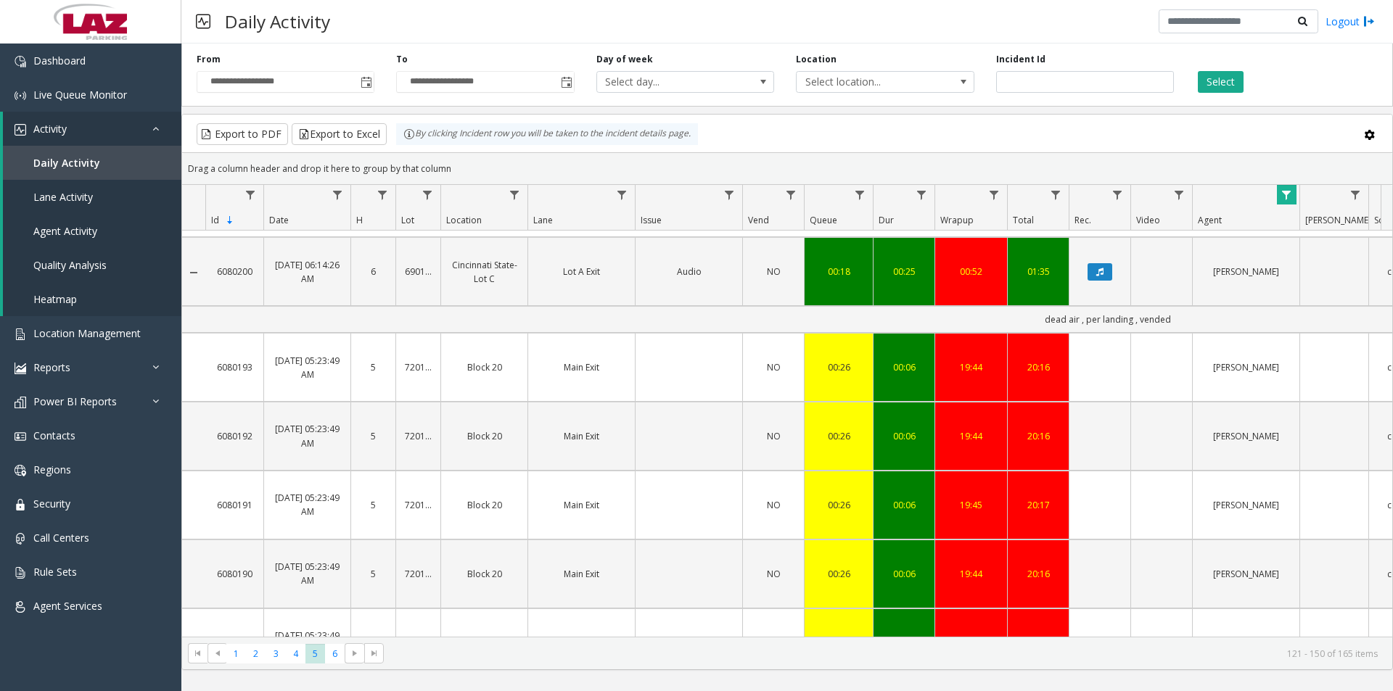
scroll to position [508, 0]
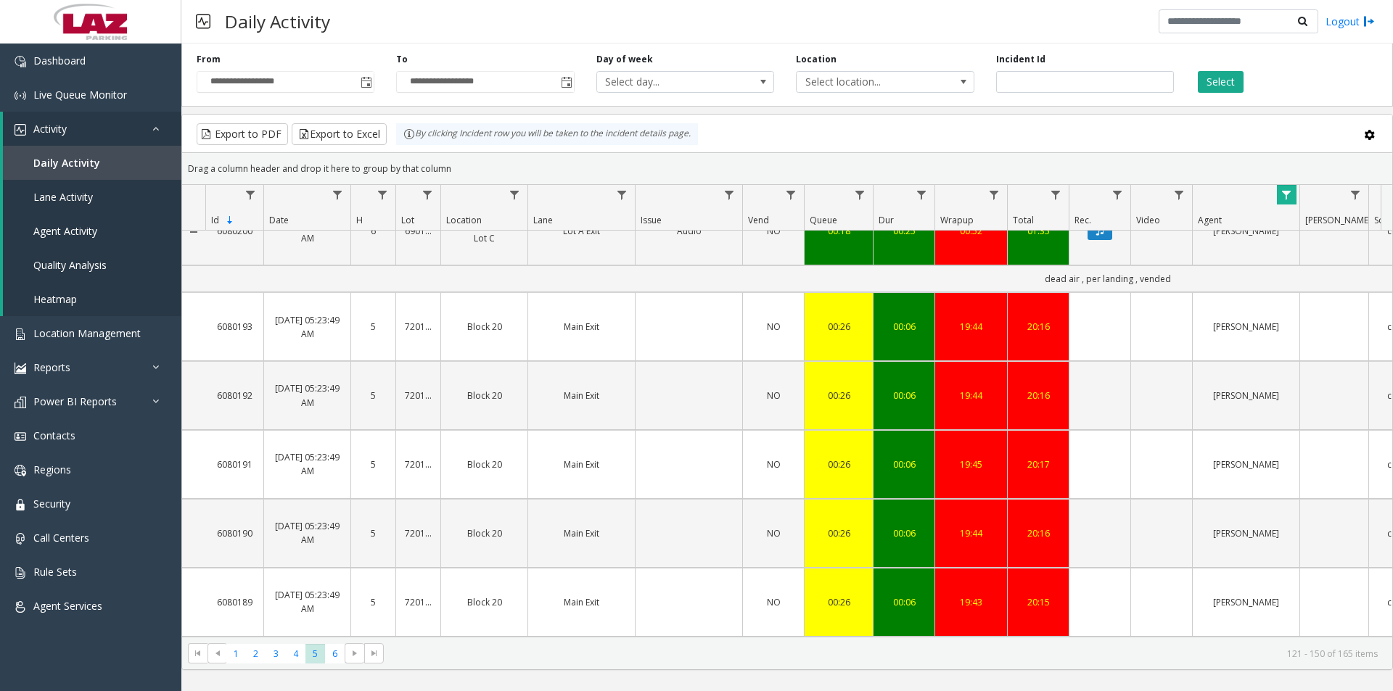
scroll to position [508, 0]
